Goal: Check status: Check status

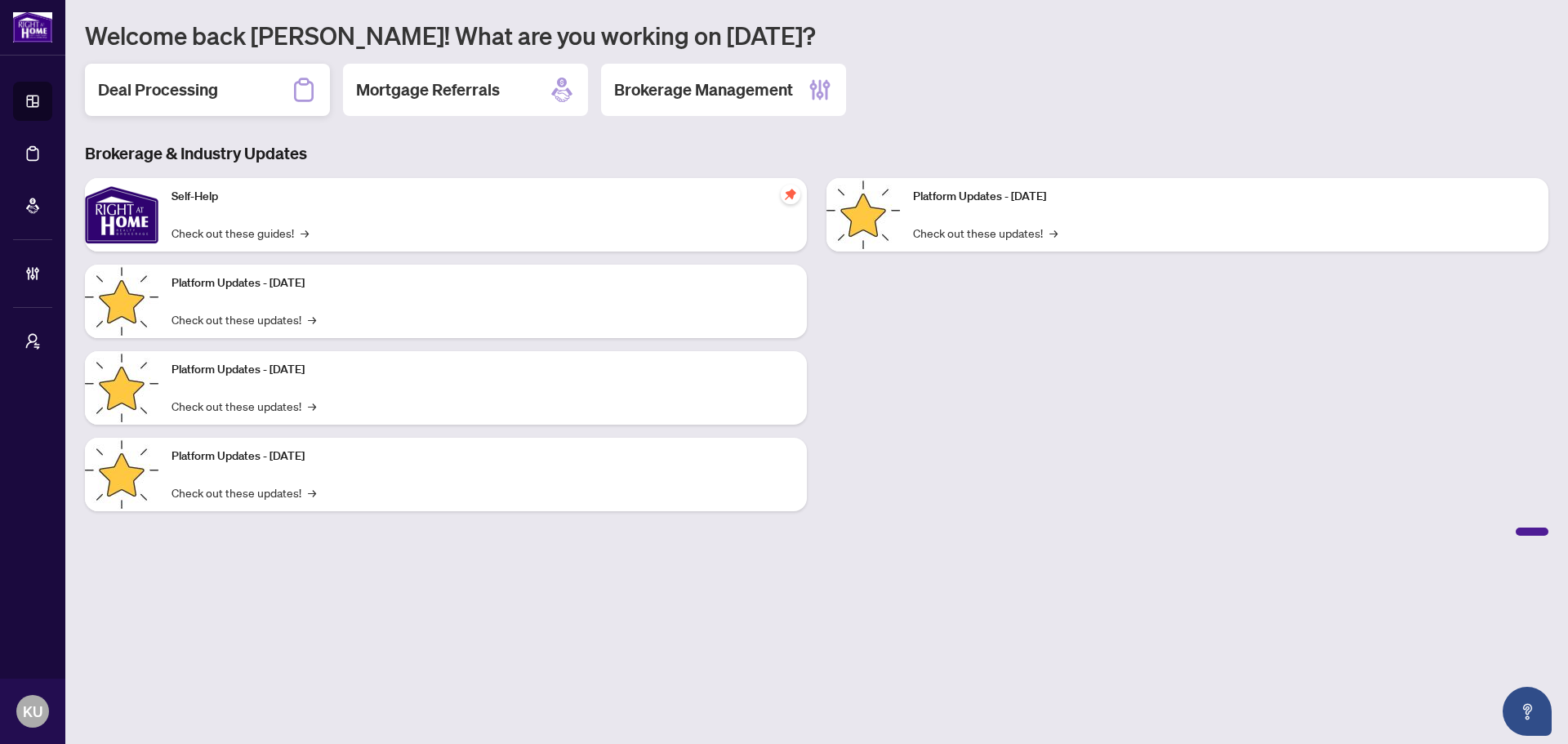
click at [162, 80] on h2 "Deal Processing" at bounding box center [158, 90] width 120 height 23
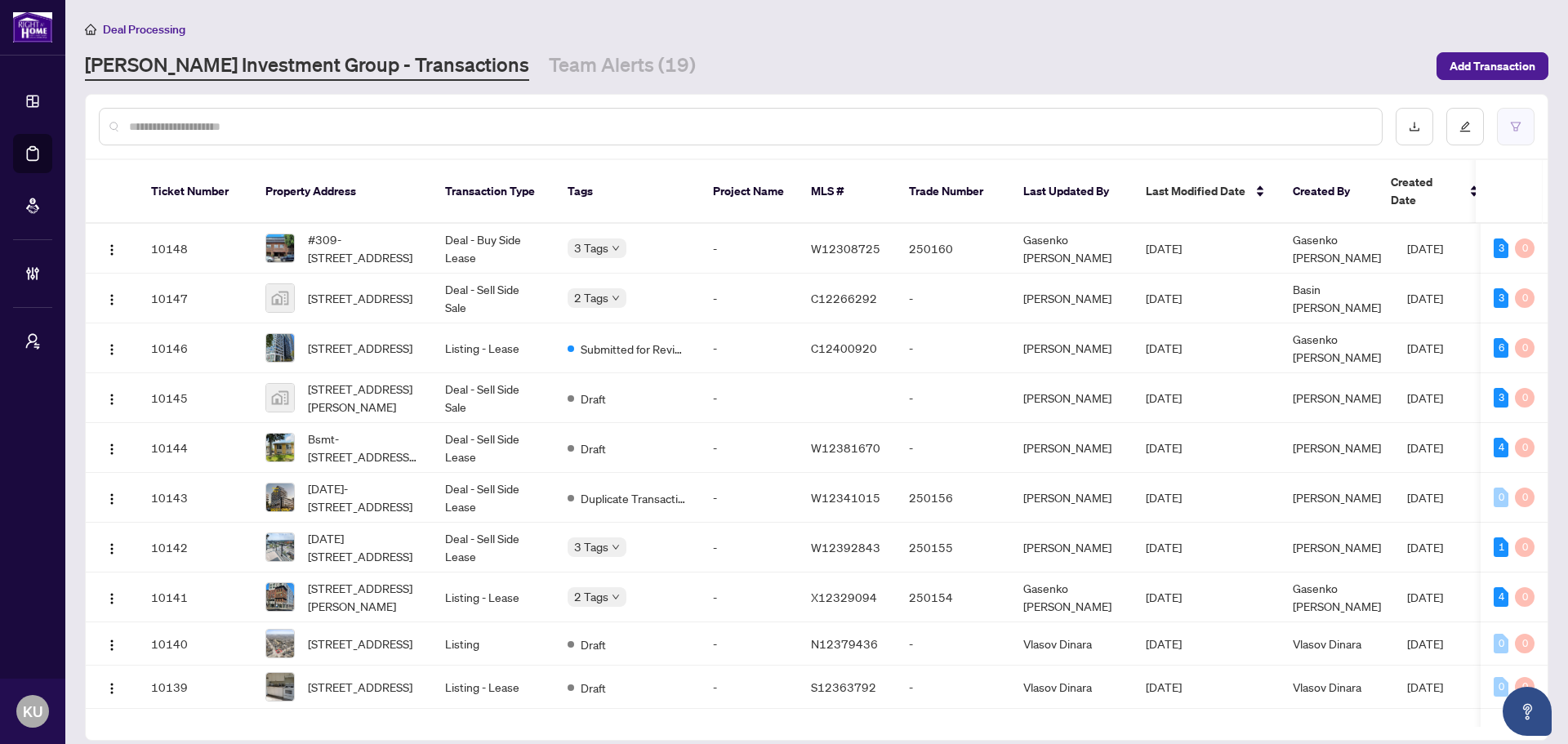
click at [1530, 111] on button "button" at bounding box center [1516, 126] width 38 height 38
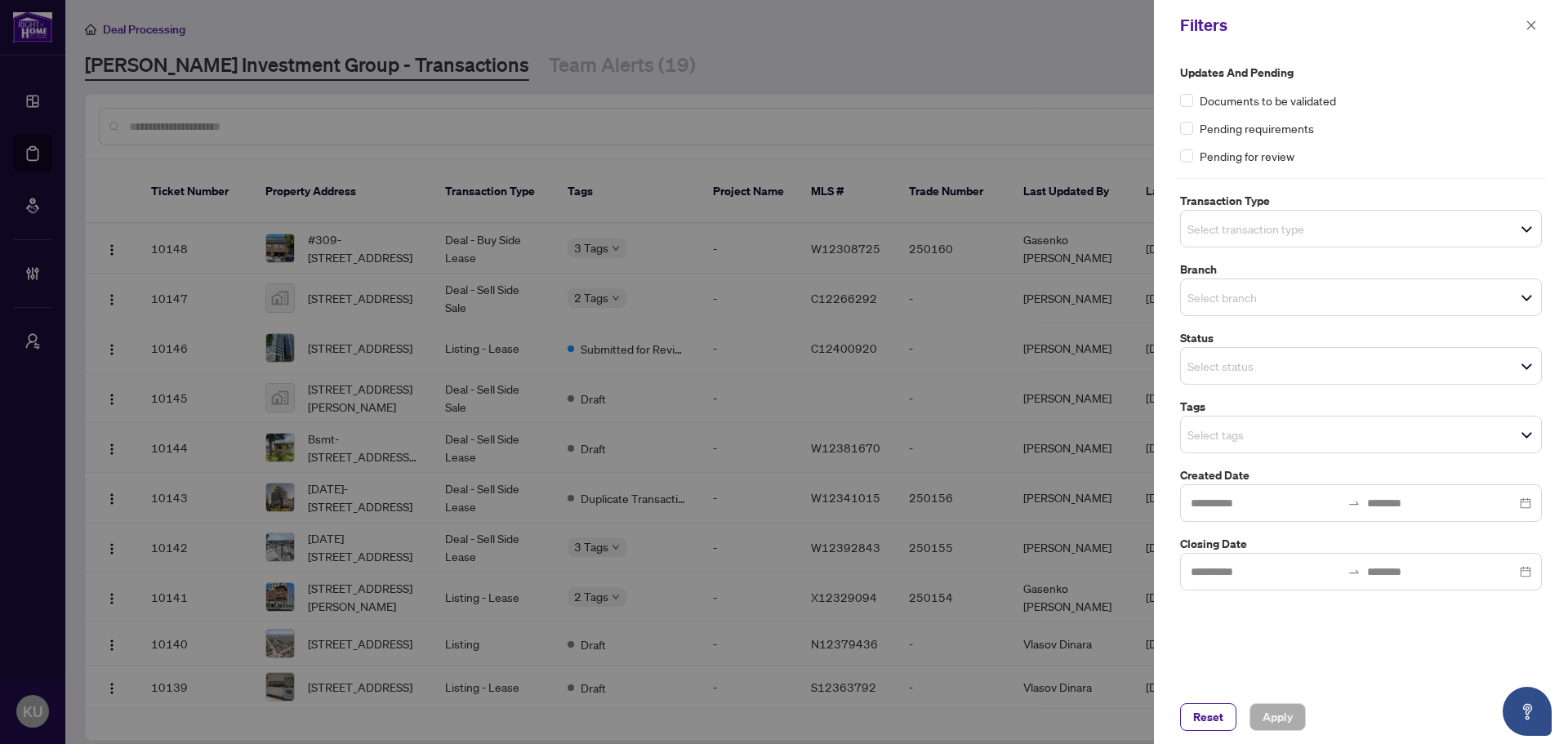
click at [1364, 362] on span "Select status" at bounding box center [1360, 366] width 360 height 23
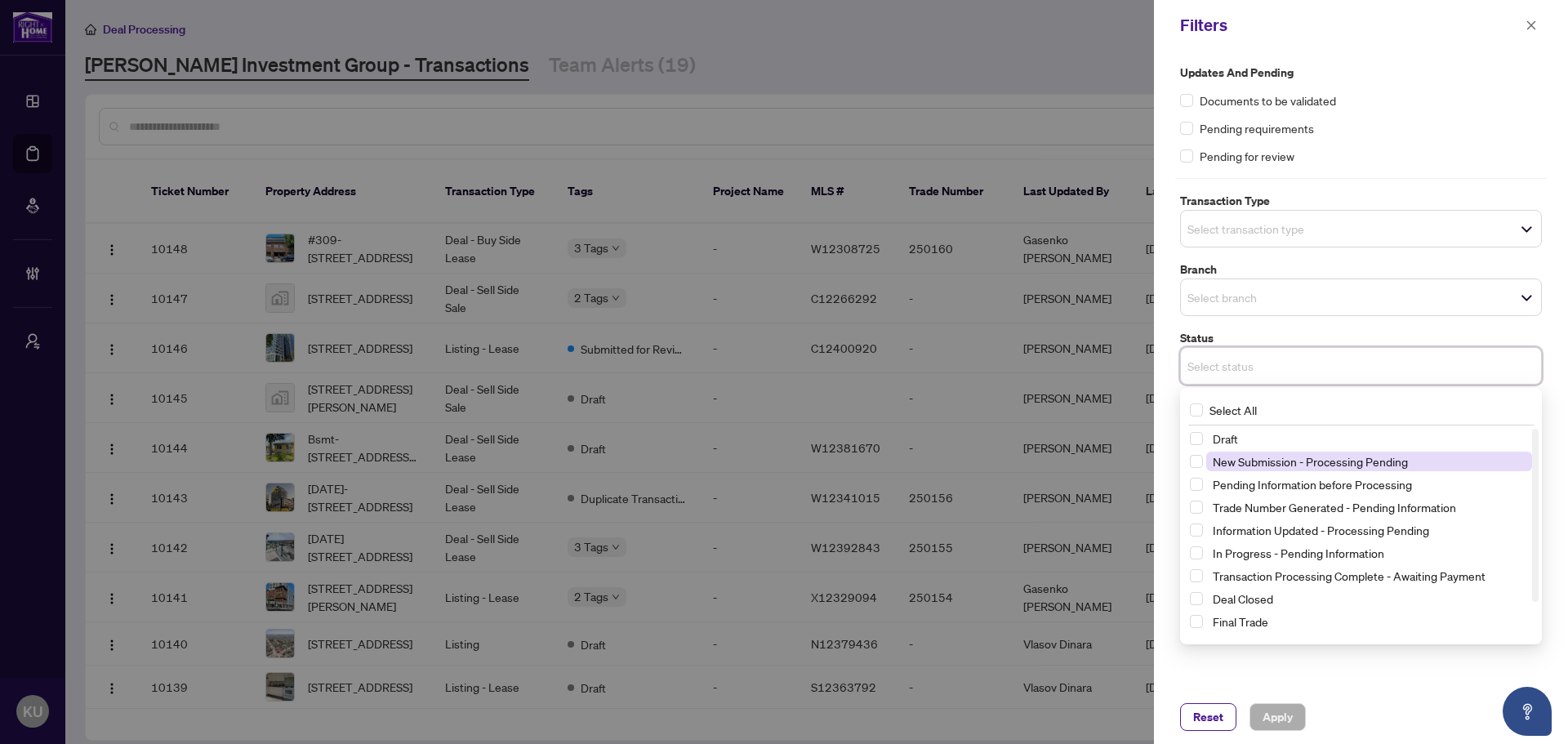
click at [1271, 465] on span "New Submission - Processing Pending" at bounding box center [1310, 461] width 195 height 15
click at [1264, 722] on span "Apply" at bounding box center [1277, 717] width 30 height 26
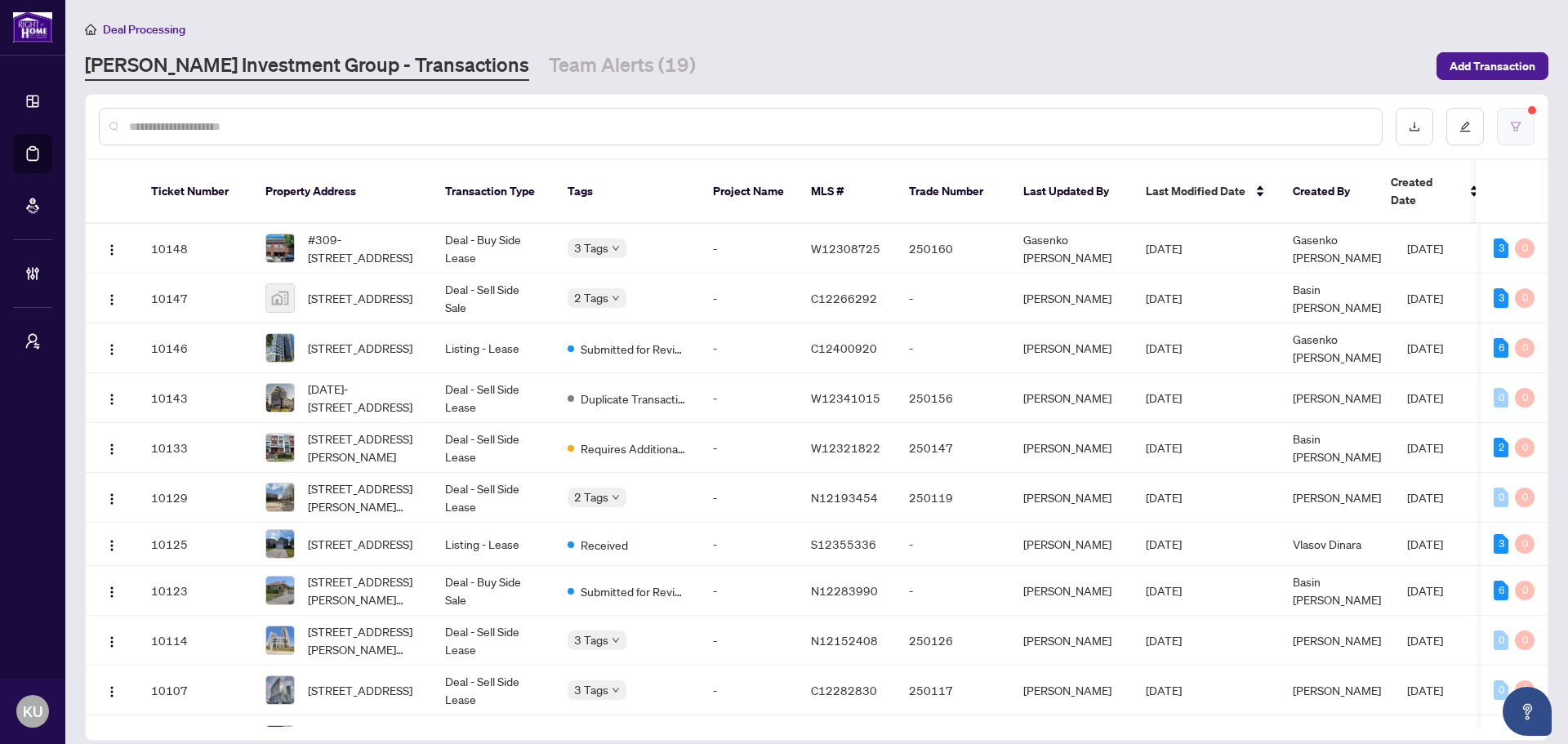
click at [1525, 111] on button "button" at bounding box center [1516, 126] width 38 height 38
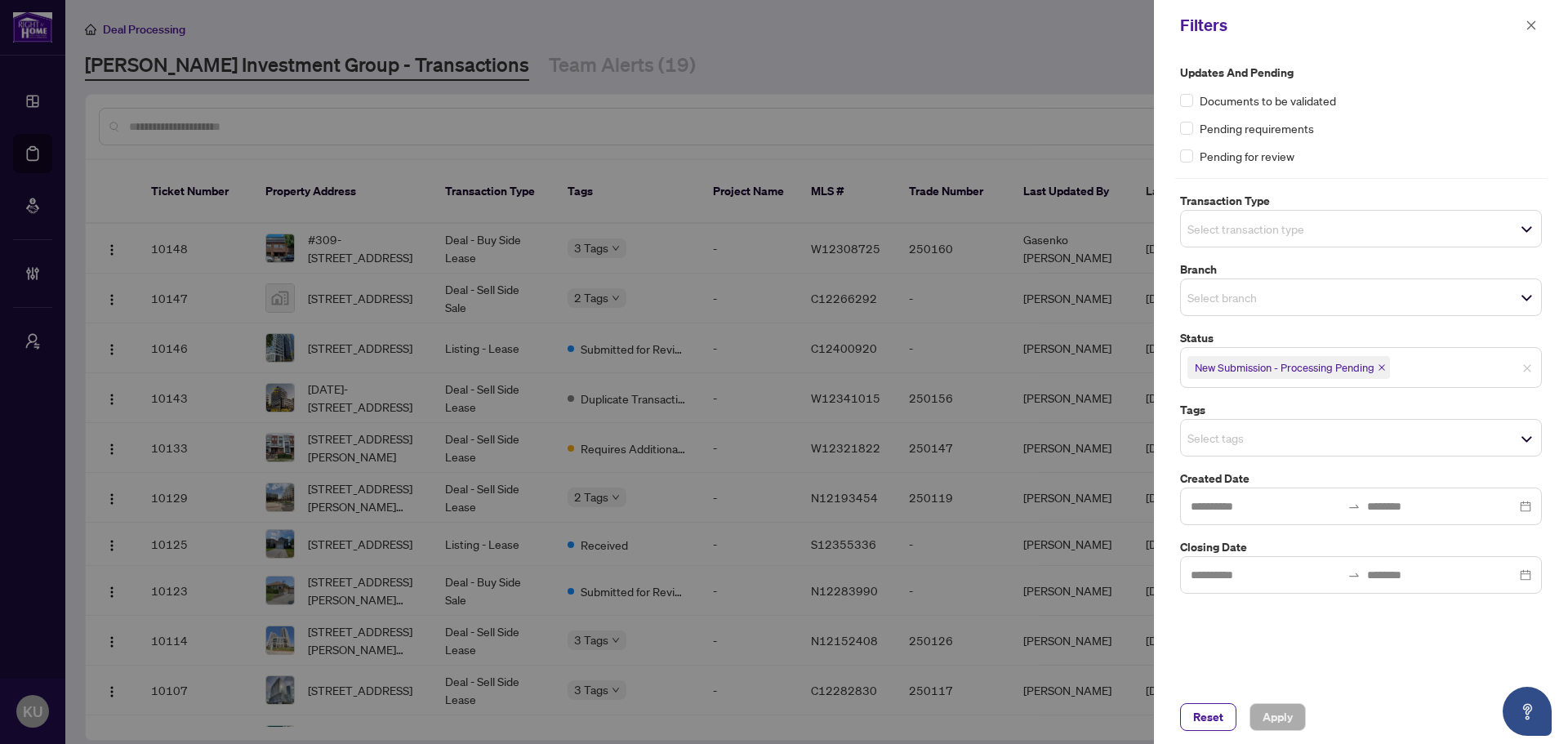
click at [1385, 372] on icon "close" at bounding box center [1382, 367] width 8 height 8
click at [1219, 716] on span "Reset" at bounding box center [1208, 717] width 30 height 26
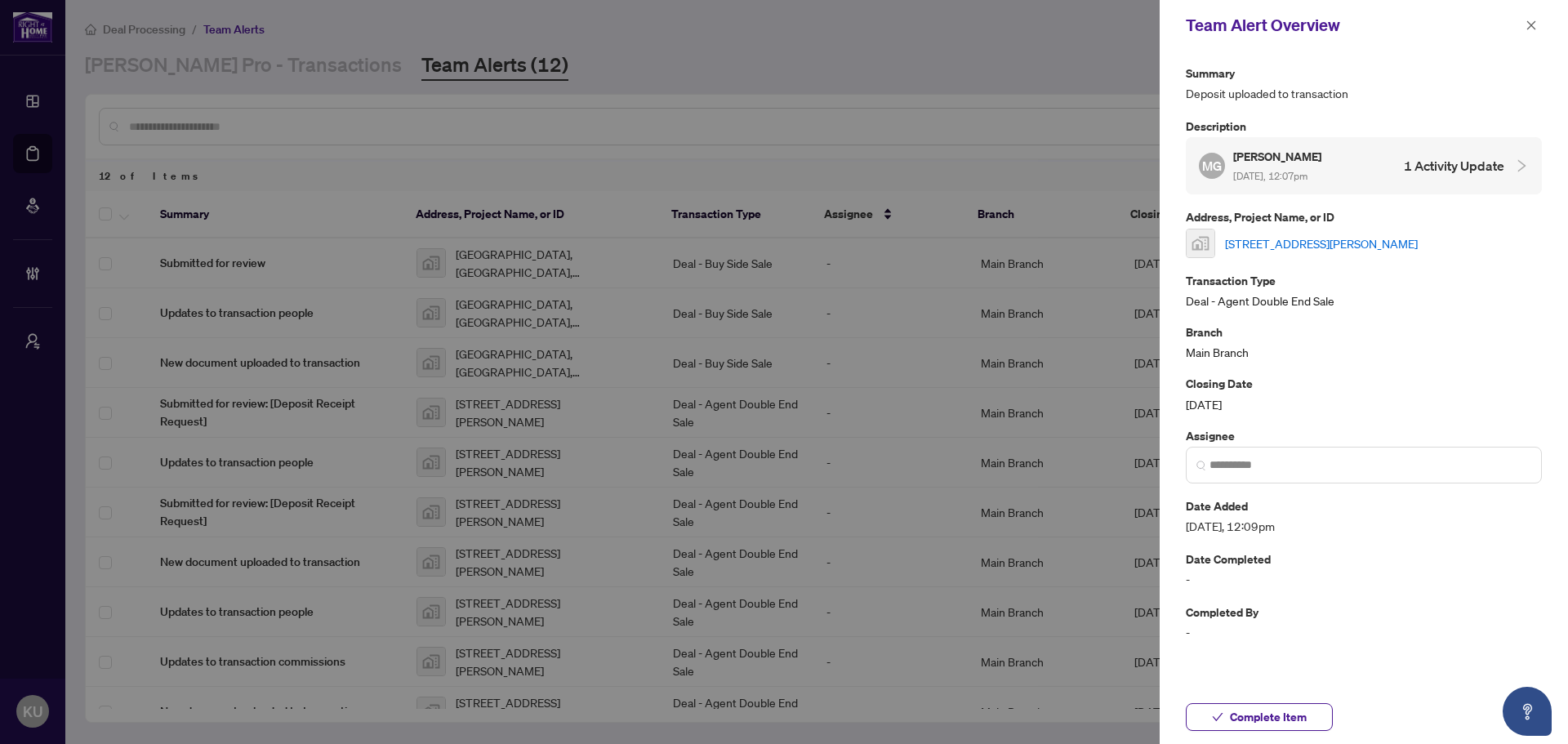
scroll to position [127, 0]
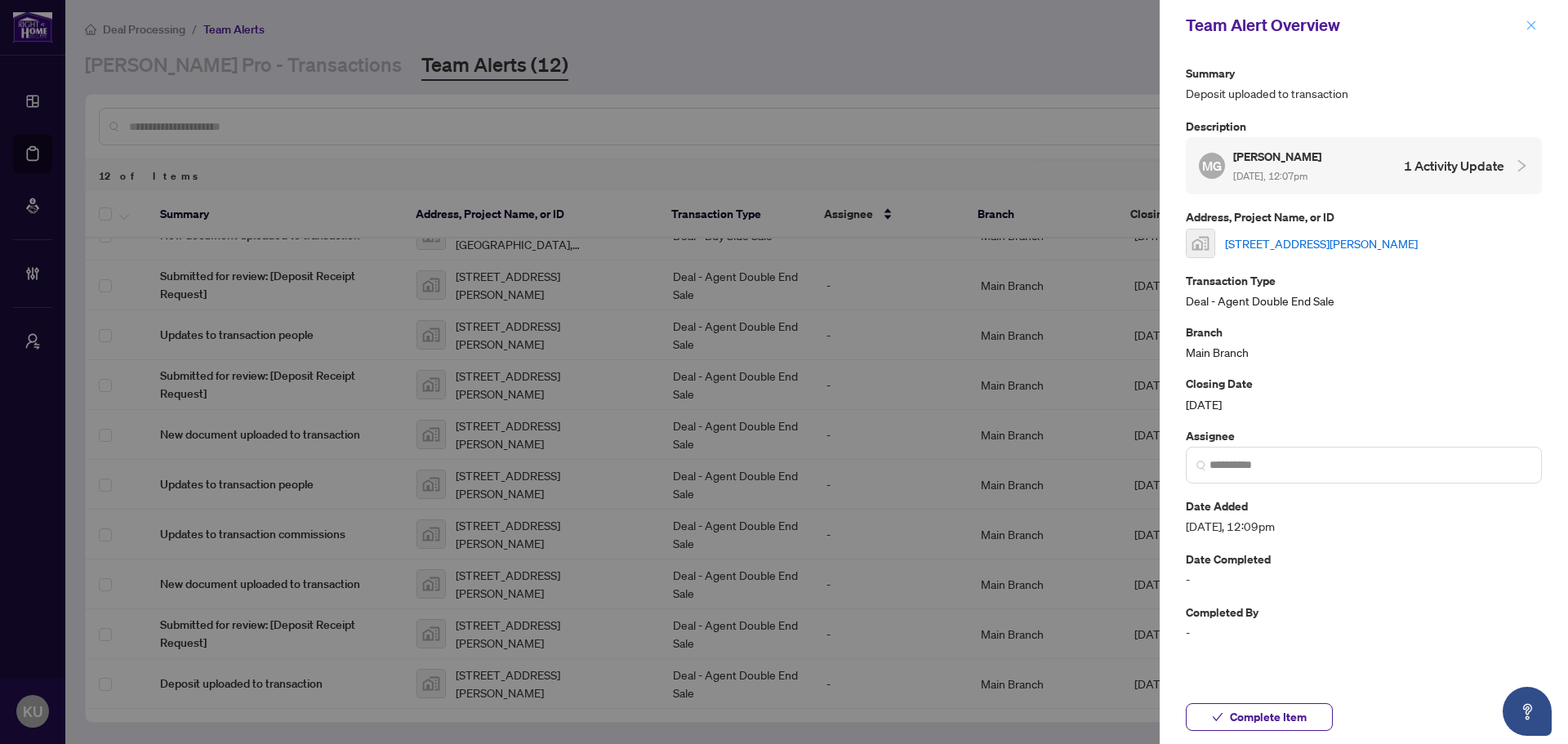
click at [1529, 19] on icon "close" at bounding box center [1531, 25] width 12 height 12
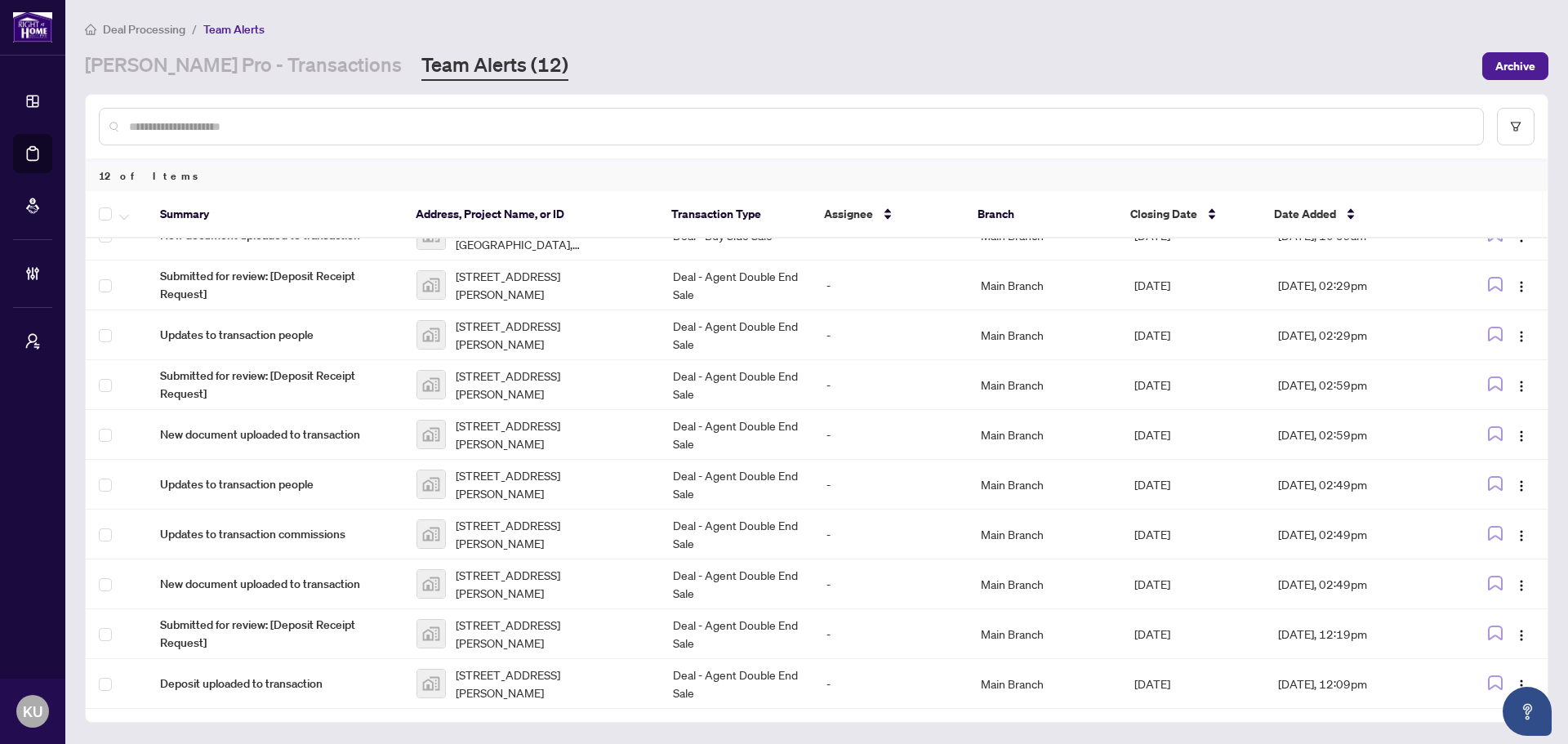
drag, startPoint x: 206, startPoint y: 77, endPoint x: 234, endPoint y: 85, distance: 29.1
click at [206, 77] on link "RAHR Pro - Transactions" at bounding box center [243, 66] width 317 height 29
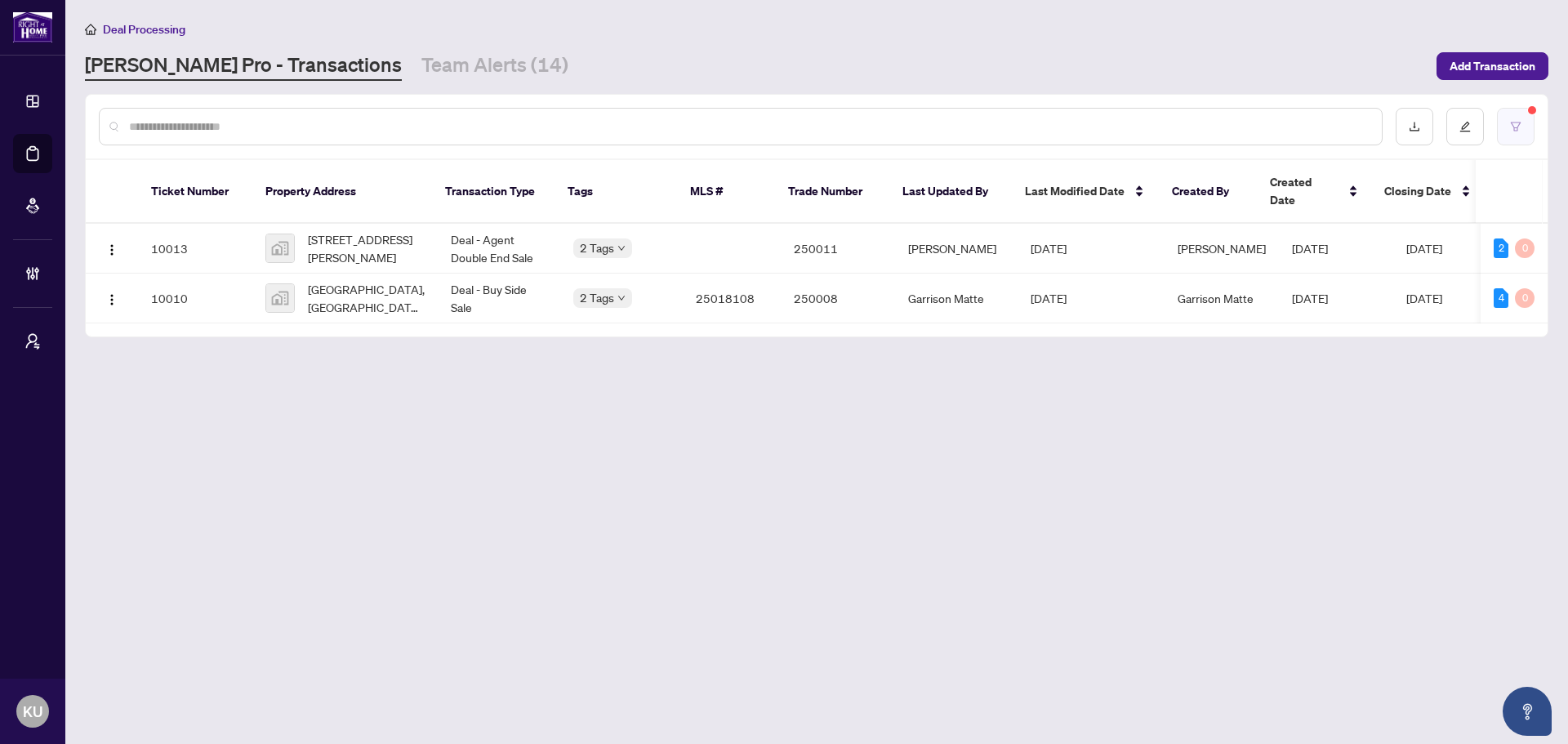
click at [1523, 124] on button "button" at bounding box center [1516, 126] width 38 height 38
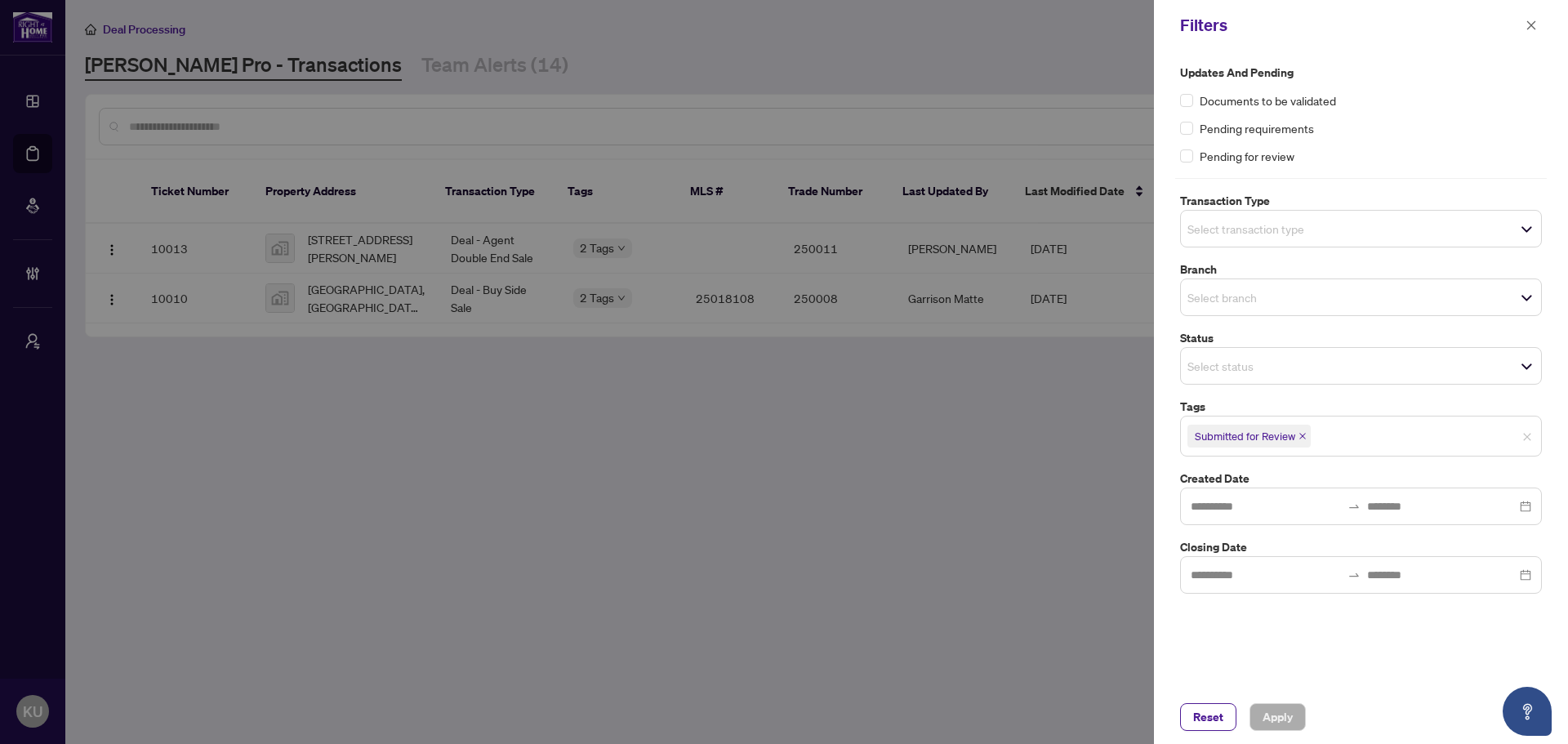
click at [799, 636] on div at bounding box center [784, 372] width 1568 height 744
click at [1531, 31] on icon "close" at bounding box center [1531, 25] width 12 height 12
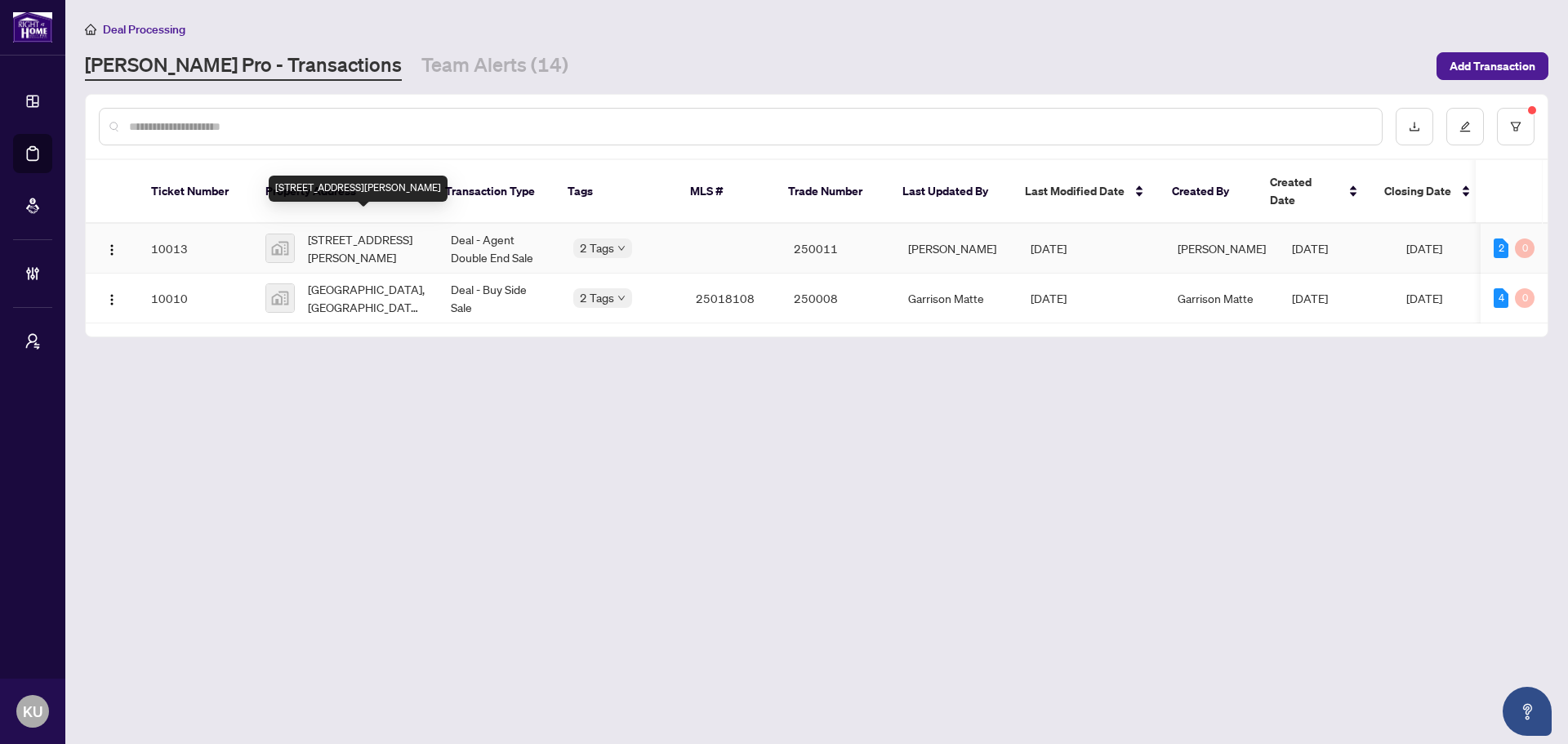
click at [367, 230] on span "1454 Pillette Road, Windsor, ON, Canada" at bounding box center [366, 248] width 117 height 36
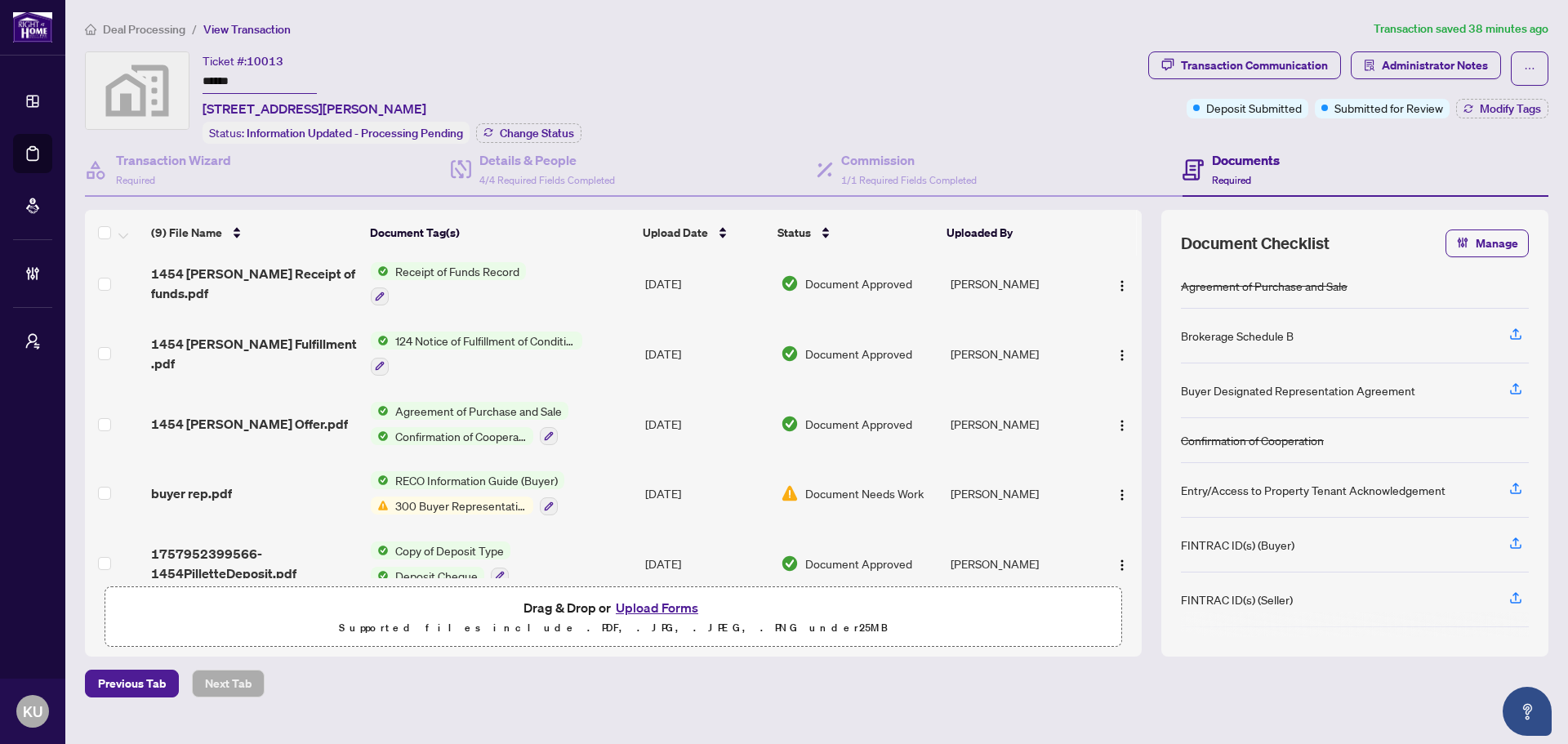
scroll to position [310, 0]
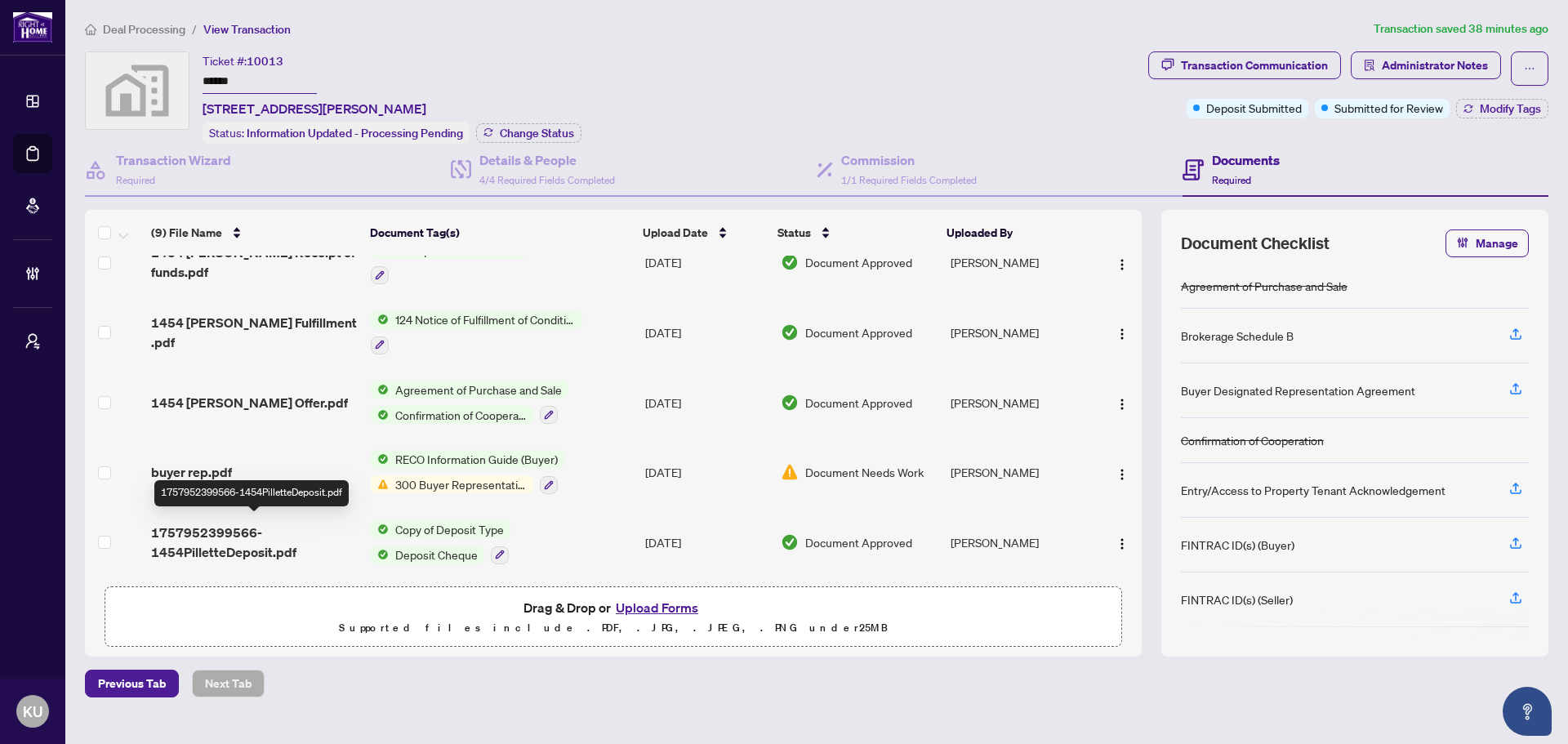
click at [238, 537] on span "1757952399566-1454PilletteDeposit.pdf" at bounding box center [254, 542] width 207 height 39
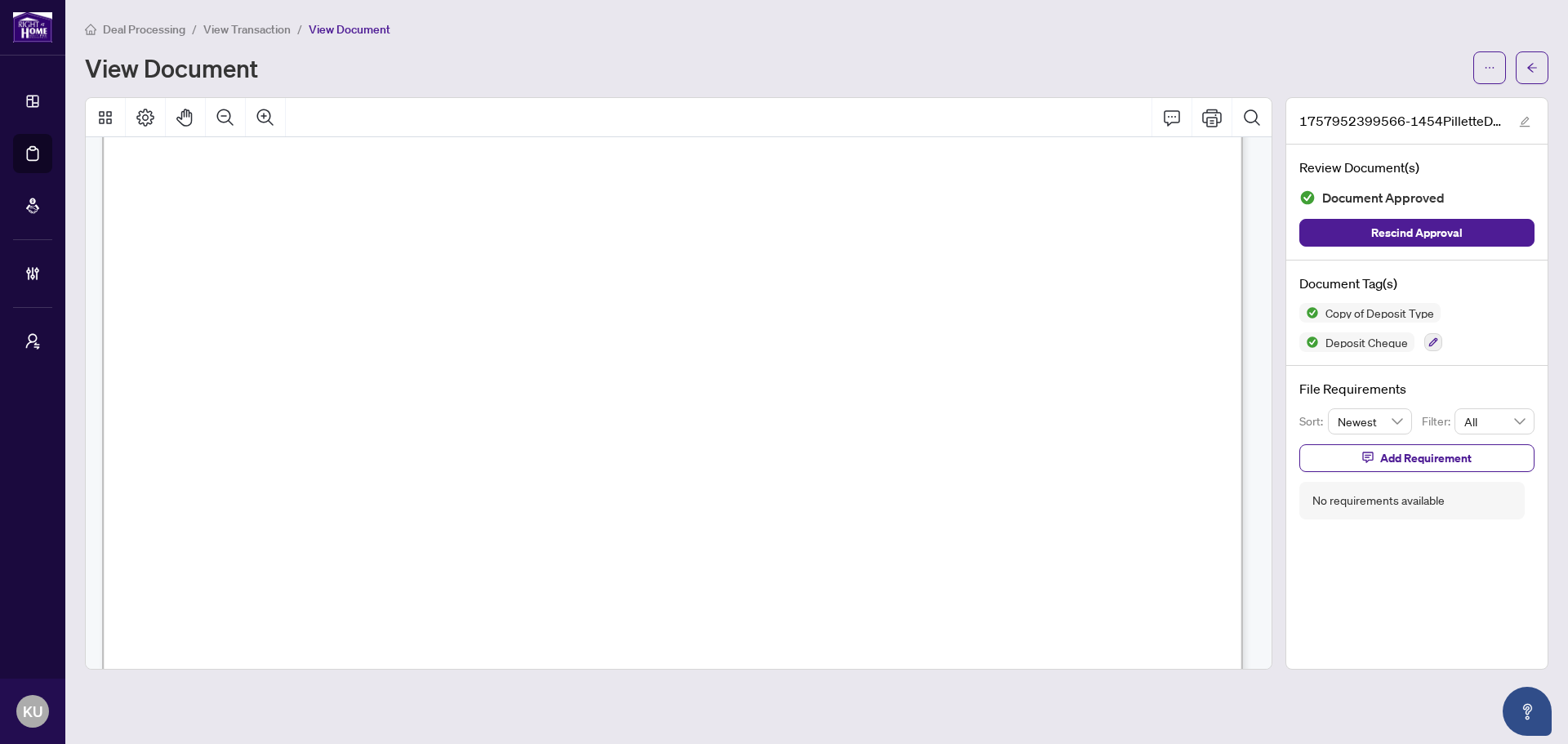
scroll to position [326, 0]
click at [235, 116] on button "Zoom Out" at bounding box center [225, 118] width 39 height 39
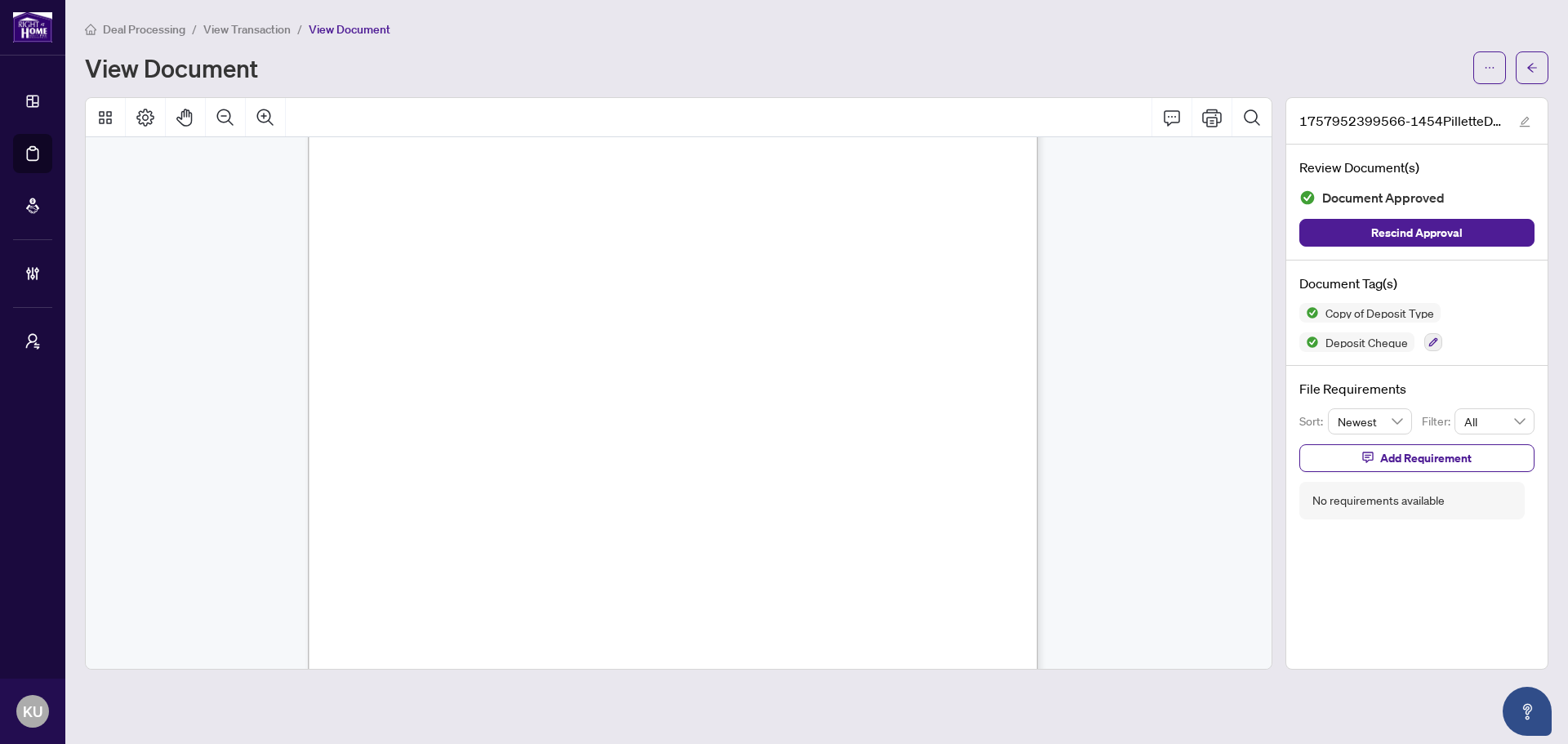
scroll to position [0, 0]
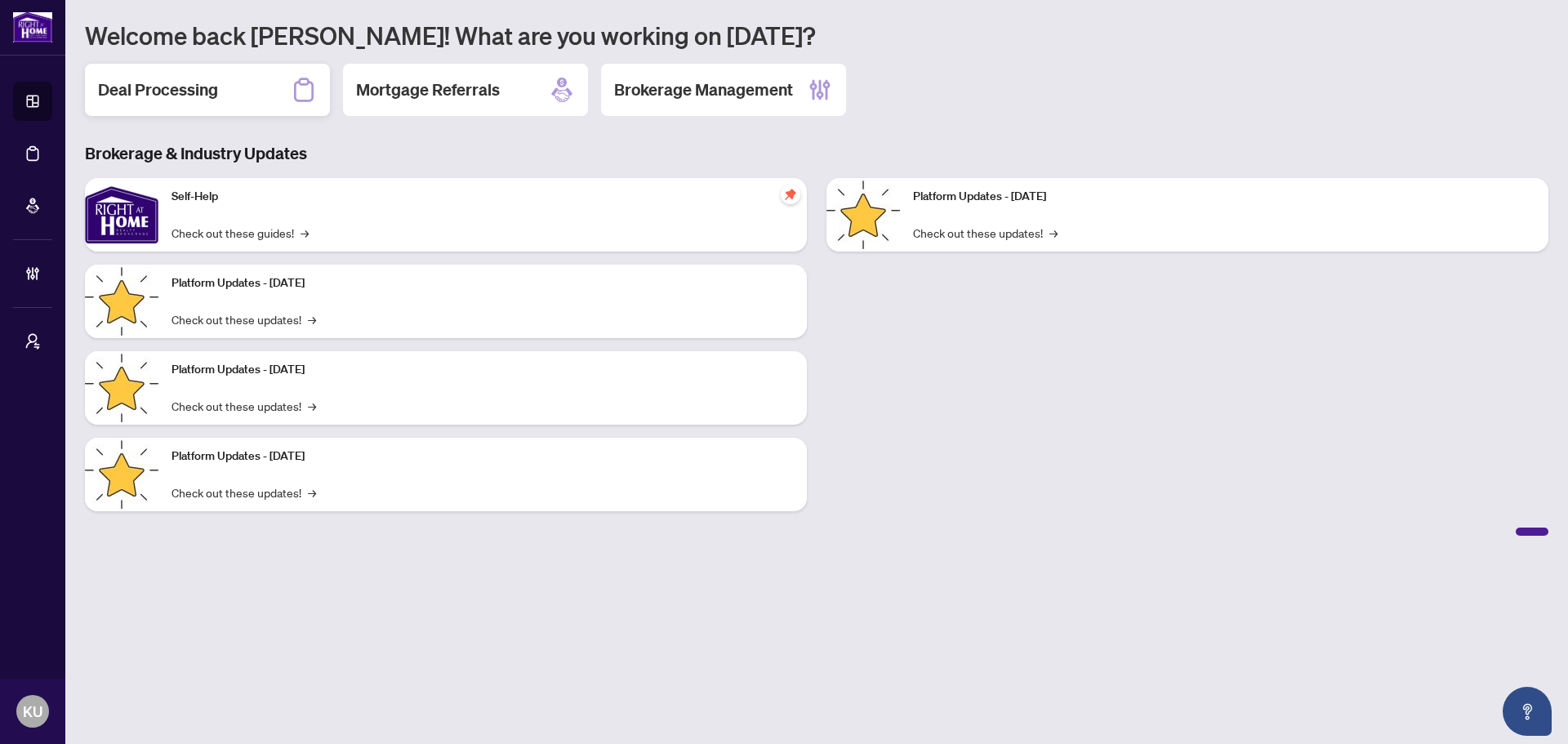
click at [171, 65] on div "Deal Processing" at bounding box center [207, 90] width 245 height 52
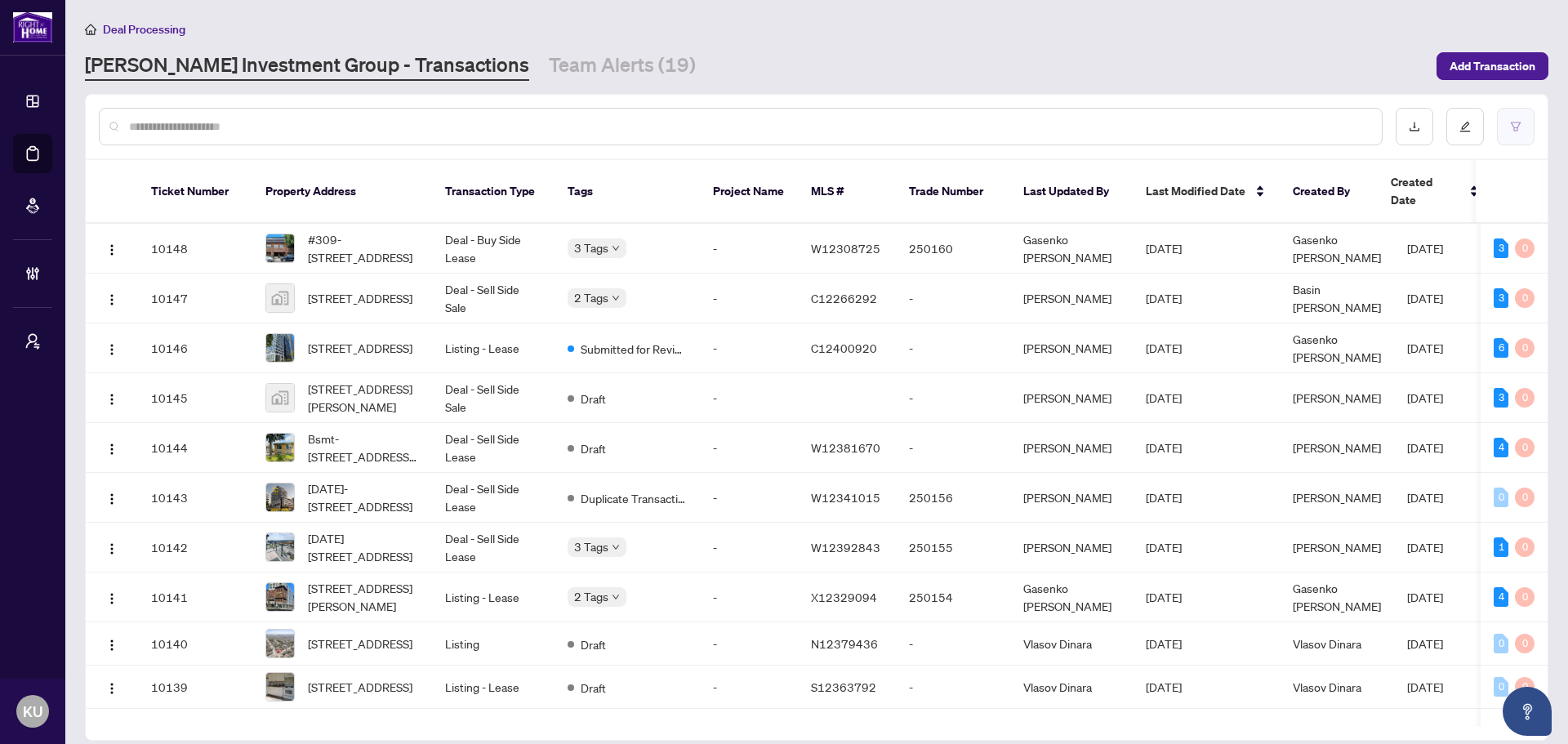
click at [1518, 126] on icon "filter" at bounding box center [1516, 125] width 10 height 9
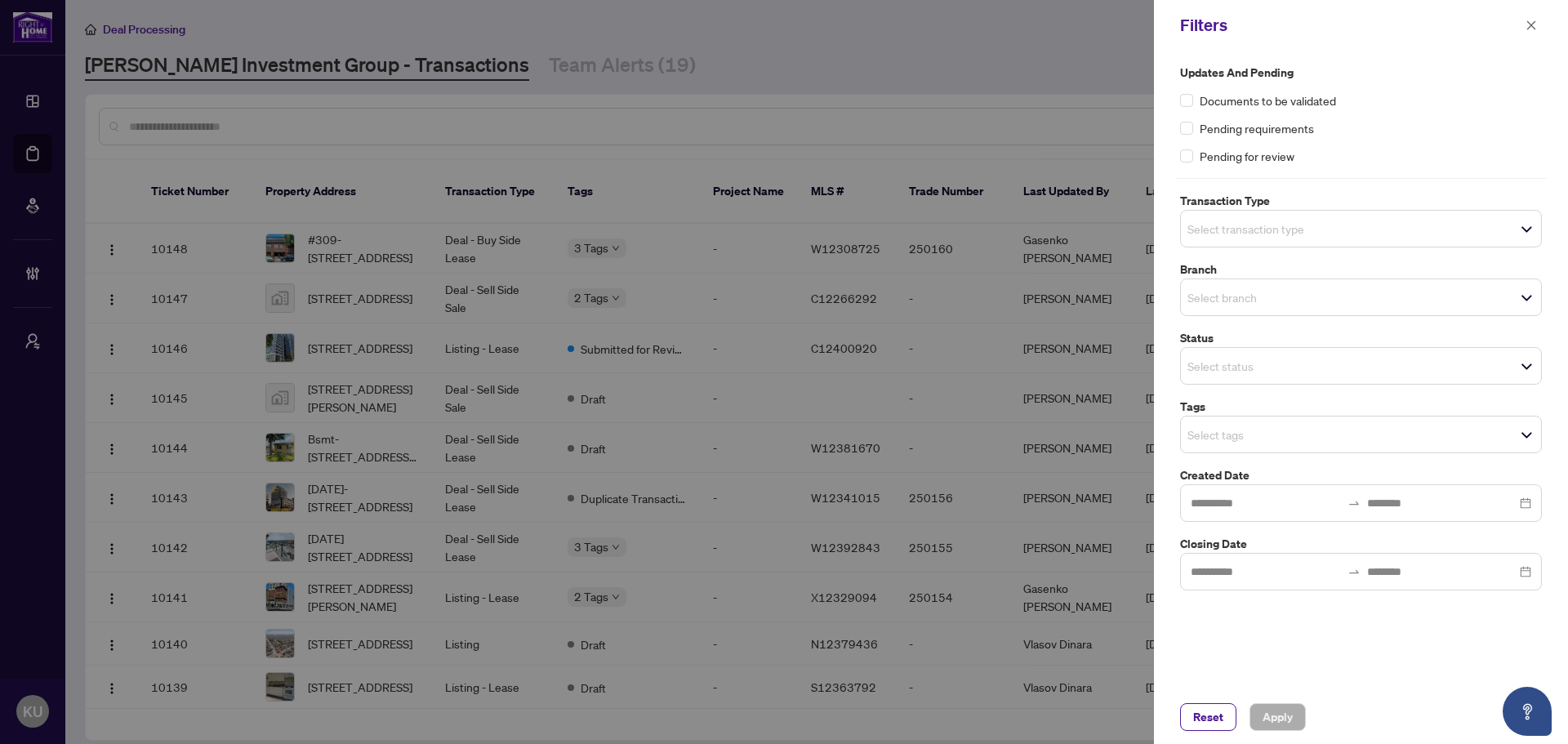
click at [1292, 447] on div "Select tags" at bounding box center [1360, 434] width 362 height 38
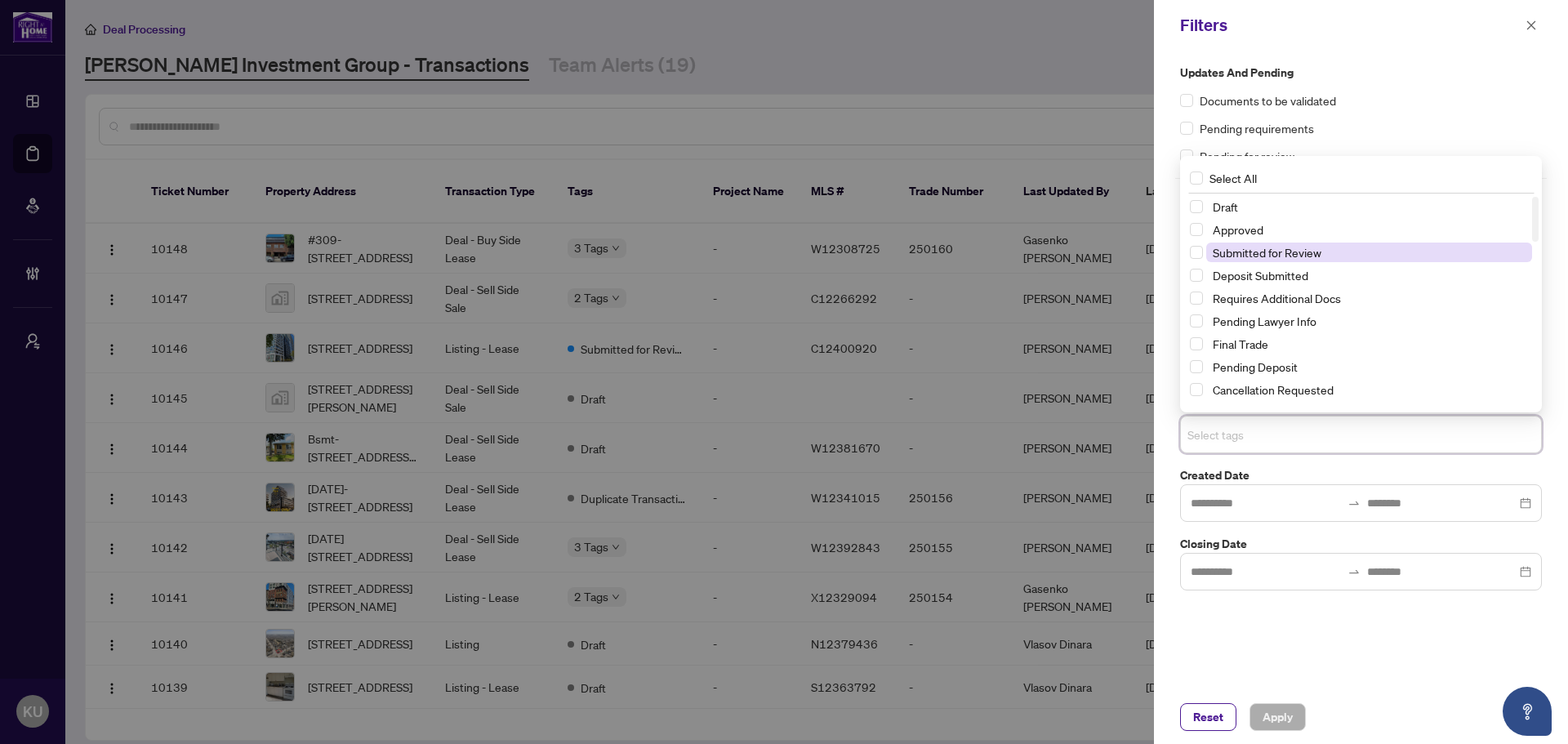
click at [1271, 252] on span "Submitted for Review" at bounding box center [1267, 252] width 109 height 15
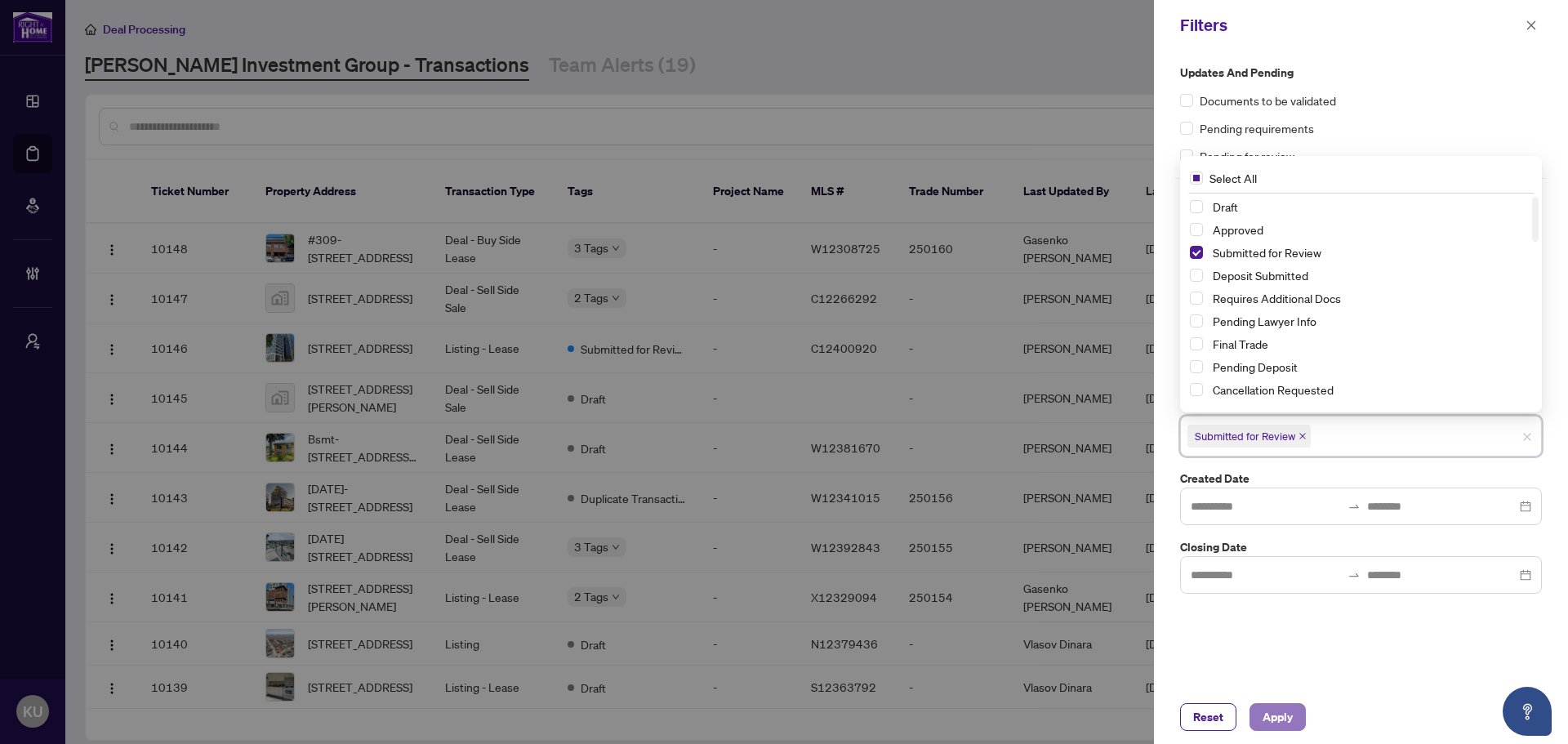
click at [1277, 715] on span "Apply" at bounding box center [1277, 717] width 30 height 26
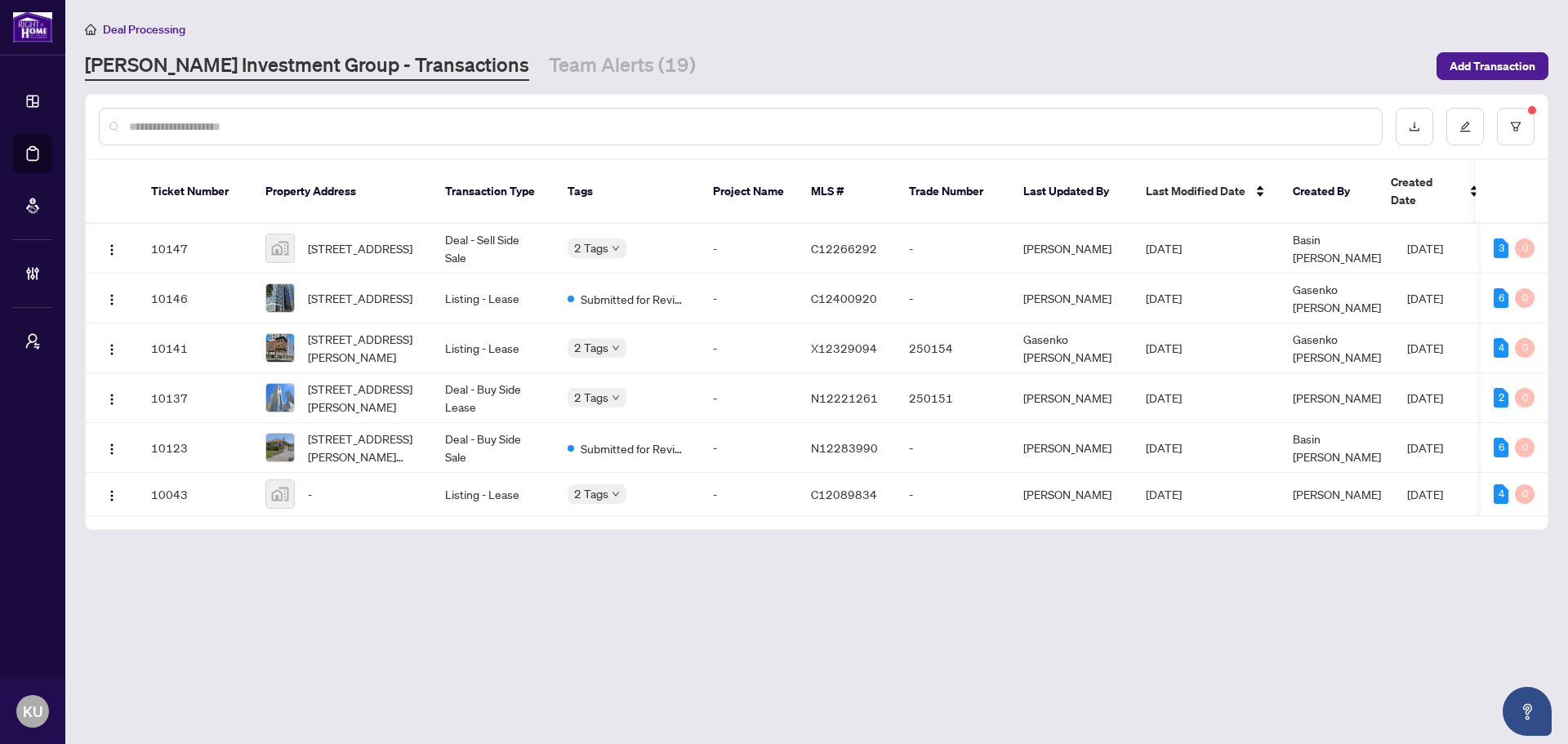
drag, startPoint x: 865, startPoint y: 510, endPoint x: 1241, endPoint y: 506, distance: 376.0
click at [1241, 506] on div "Ticket Number Property Address Transaction Type Tags Project Name MLS # Trade N…" at bounding box center [817, 345] width 1462 height 369
click at [1172, 560] on main "Deal Processing [PERSON_NAME] Investment Group - Transactions Team Alerts (19) …" at bounding box center [817, 372] width 1503 height 744
click at [1082, 616] on main "Deal Processing [PERSON_NAME] Investment Group - Transactions Team Alerts (19) …" at bounding box center [817, 372] width 1503 height 744
drag, startPoint x: 1060, startPoint y: 510, endPoint x: 1247, endPoint y: 510, distance: 187.0
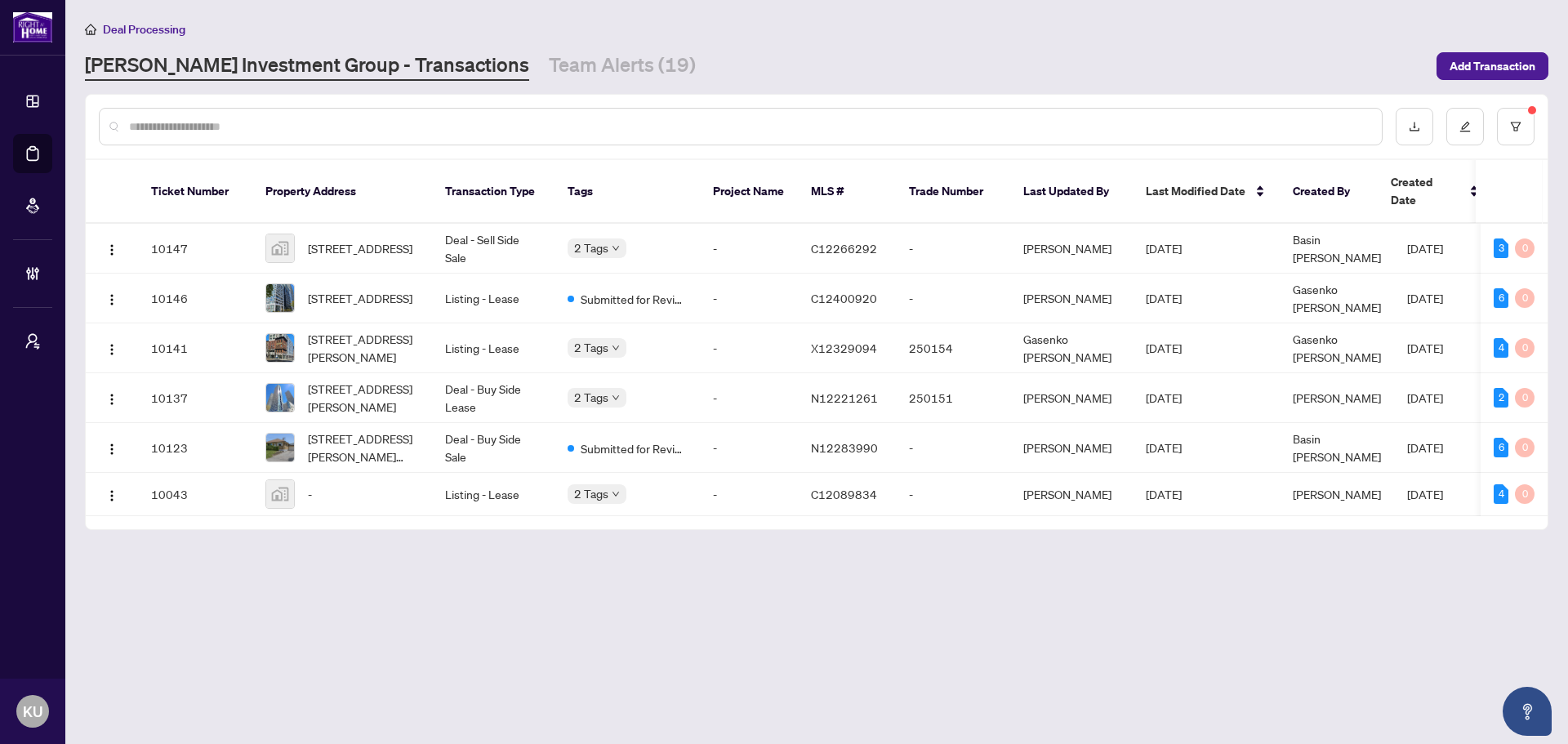
click at [1247, 510] on div "Ticket Number Property Address Transaction Type Tags Project Name MLS # Trade N…" at bounding box center [817, 345] width 1462 height 369
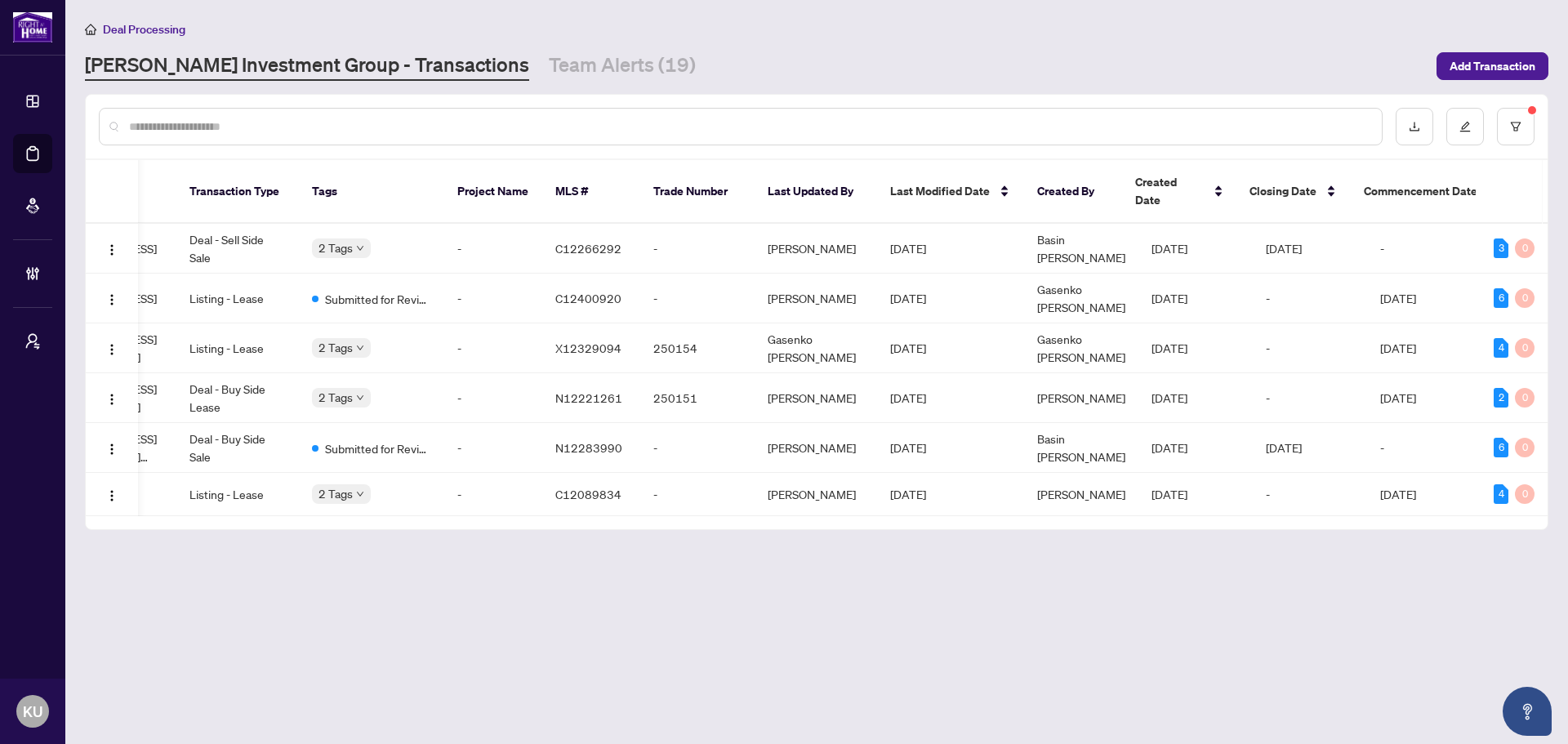
scroll to position [0, 289]
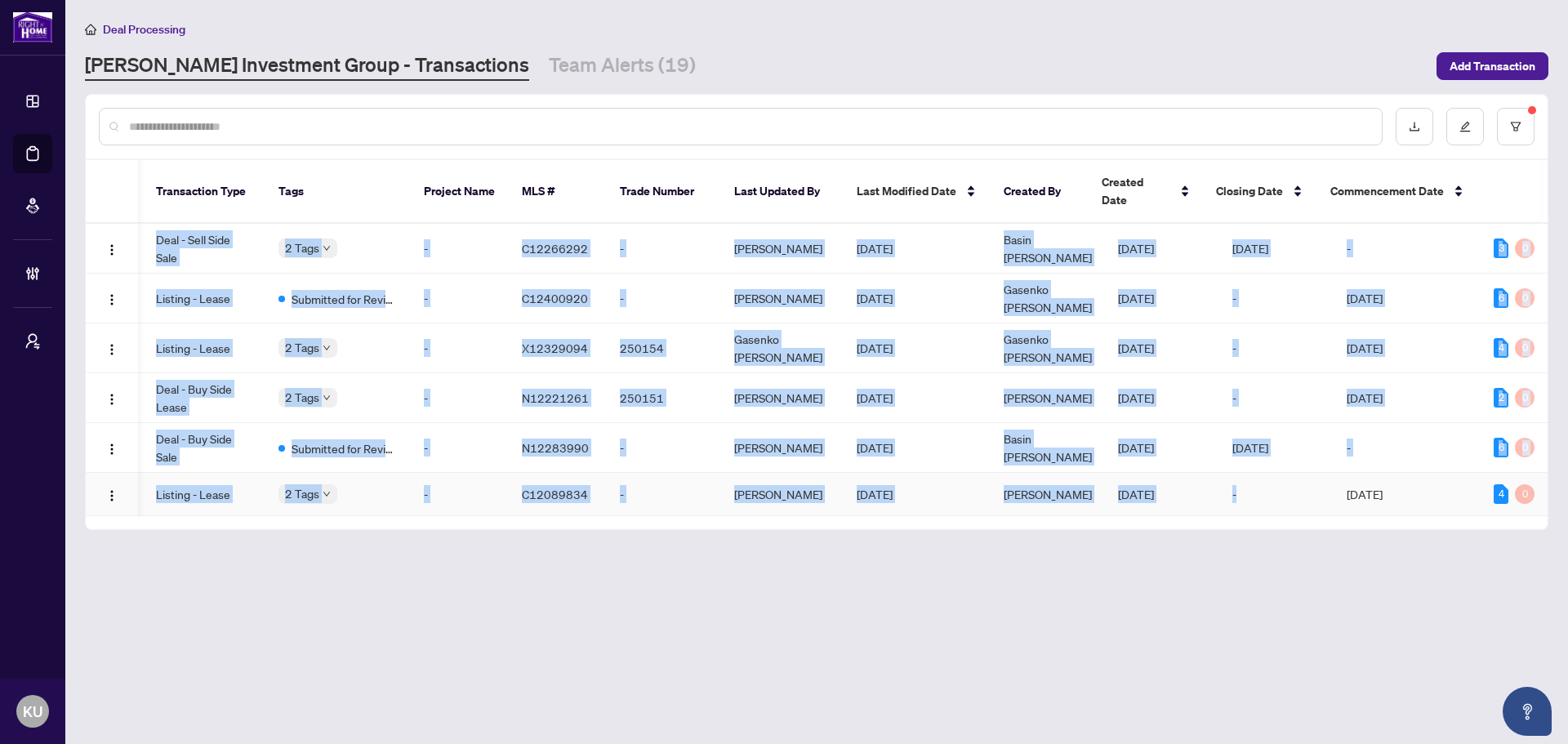
drag, startPoint x: 1203, startPoint y: 509, endPoint x: 1308, endPoint y: 501, distance: 105.3
click at [1308, 501] on div "Ticket Number Property Address Transaction Type Tags Project Name MLS # Trade N…" at bounding box center [817, 345] width 1462 height 369
click at [1043, 647] on main "Deal Processing [PERSON_NAME] Investment Group - Transactions Team Alerts (19) …" at bounding box center [817, 372] width 1503 height 744
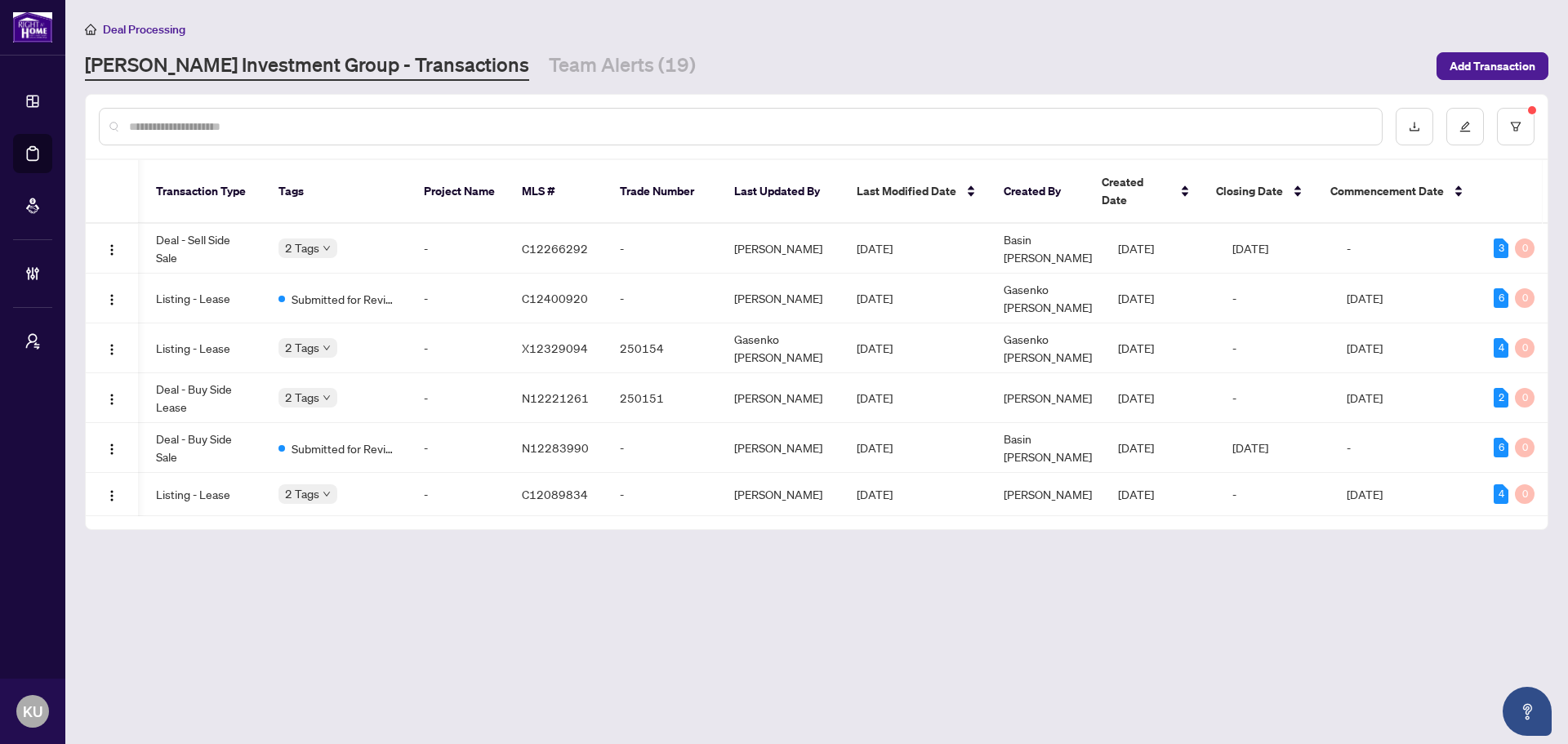
click at [547, 85] on main "Deal Processing [PERSON_NAME] Investment Group - Transactions Team Alerts (19) …" at bounding box center [817, 372] width 1503 height 744
click at [549, 73] on link "Team Alerts (19)" at bounding box center [621, 66] width 147 height 29
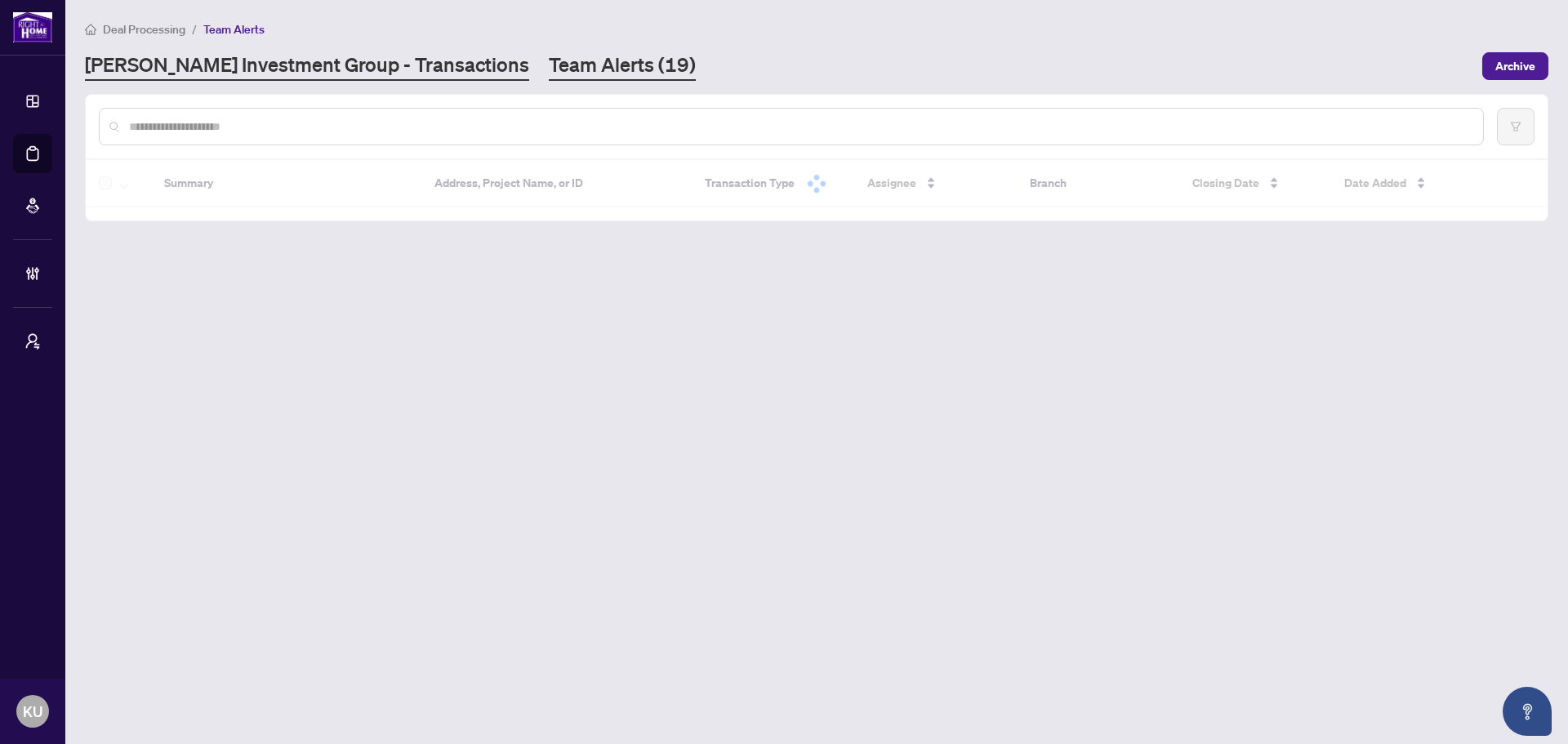
click at [305, 66] on link "[PERSON_NAME] Investment Group - Transactions" at bounding box center [307, 66] width 445 height 29
